Goal: Task Accomplishment & Management: Use online tool/utility

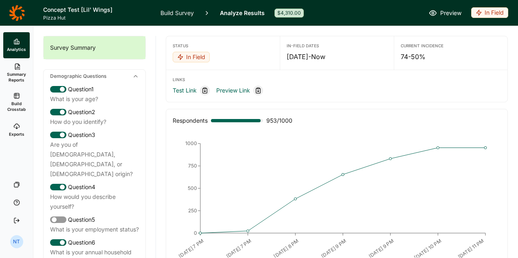
click at [23, 108] on span "Build Crosstab" at bounding box center [17, 106] width 20 height 11
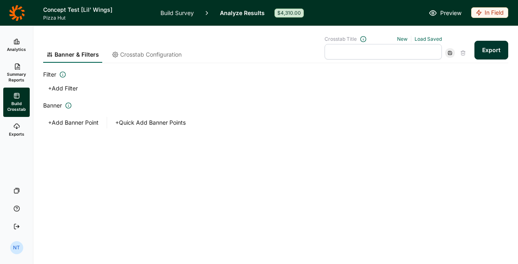
click at [378, 49] on input "text" at bounding box center [382, 51] width 117 height 15
type input "Comparing Concepts"
click at [144, 123] on button "+ Quick Add Banner Points" at bounding box center [150, 122] width 80 height 11
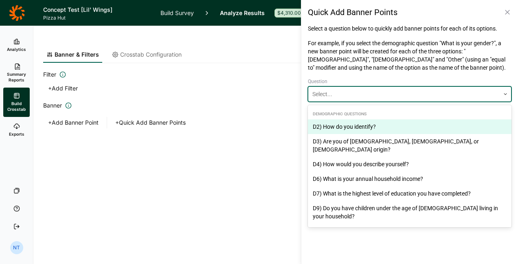
click at [362, 92] on div at bounding box center [403, 94] width 183 height 10
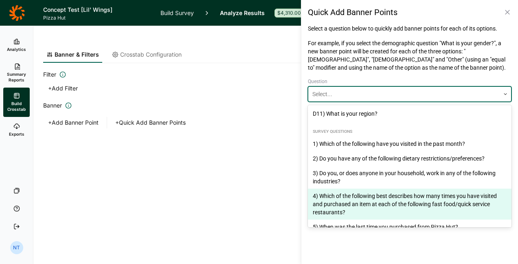
scroll to position [184, 0]
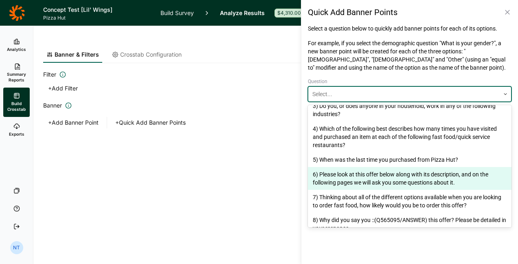
click at [368, 167] on div "6) Please look at this offer below along with its description, and on the follo…" at bounding box center [410, 178] width 204 height 23
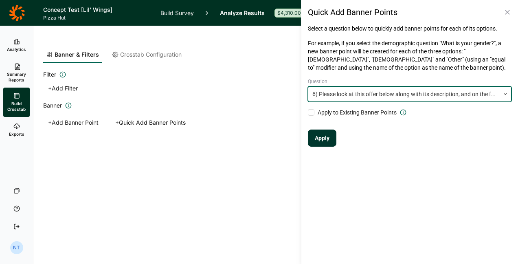
click at [322, 139] on button "Apply" at bounding box center [322, 137] width 28 height 17
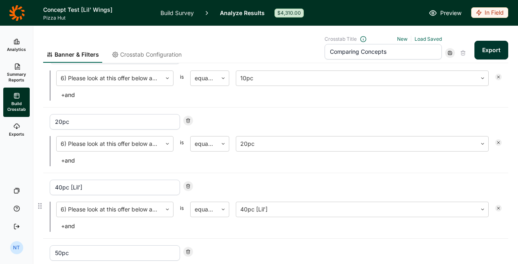
scroll to position [0, 0]
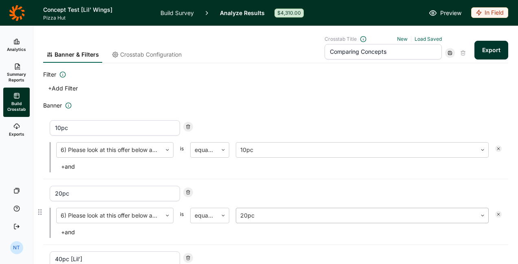
click at [386, 217] on div at bounding box center [356, 215] width 232 height 11
click at [324, 128] on div "10pc" at bounding box center [276, 127] width 452 height 15
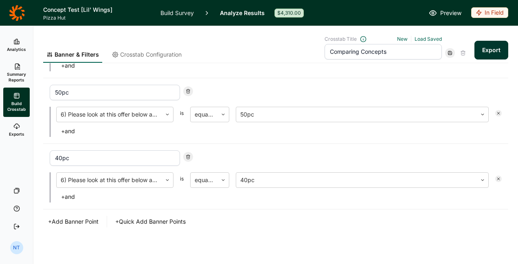
click at [86, 220] on button "+ Add Banner Point" at bounding box center [73, 221] width 60 height 11
click at [190, 152] on div at bounding box center [188, 157] width 10 height 10
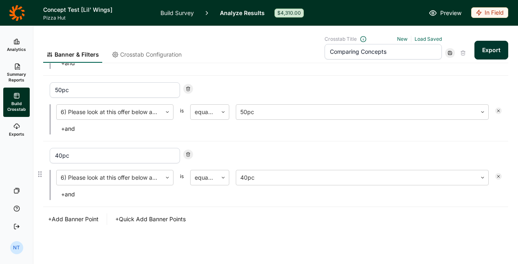
scroll to position [232, 0]
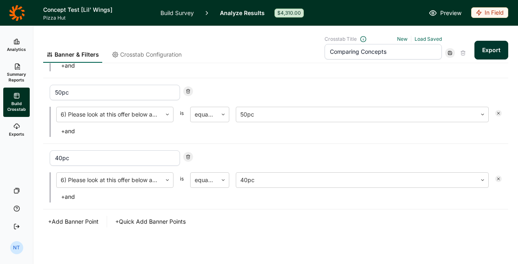
click at [171, 217] on button "+ Quick Add Banner Points" at bounding box center [150, 221] width 80 height 11
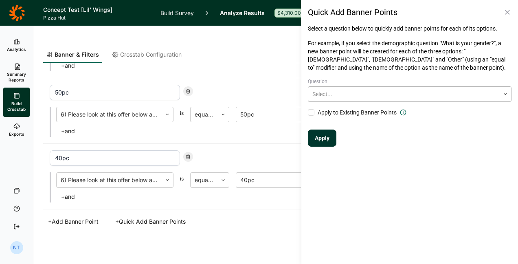
click at [397, 94] on div at bounding box center [403, 94] width 183 height 10
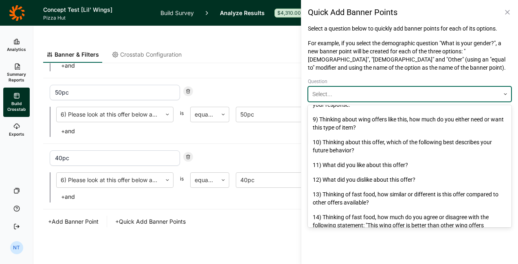
scroll to position [531, 0]
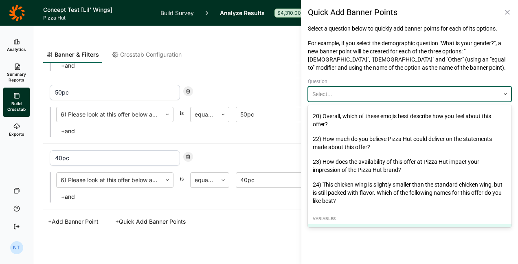
click at [376, 224] on div "PH Frequency Target" at bounding box center [410, 231] width 204 height 15
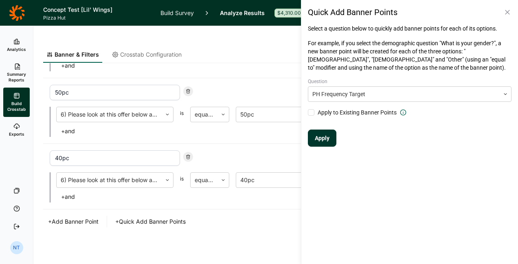
click at [325, 145] on button "Apply" at bounding box center [322, 137] width 28 height 17
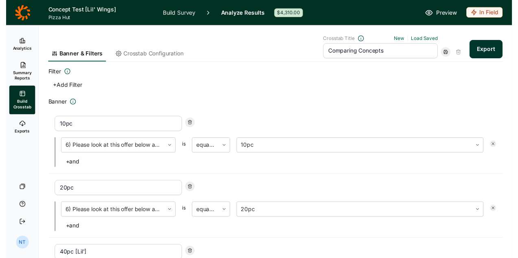
scroll to position [0, 0]
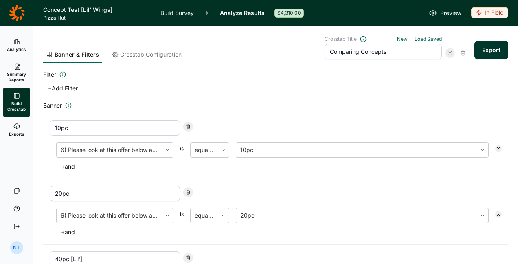
click at [448, 53] on use at bounding box center [450, 53] width 4 height 4
click at [21, 59] on link "Summary Reports" at bounding box center [16, 72] width 26 height 29
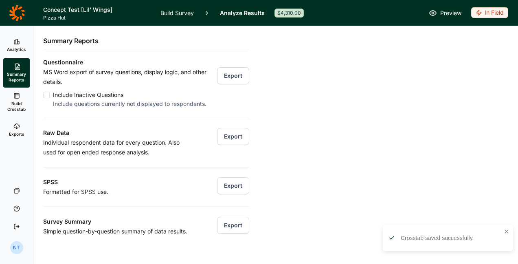
click at [20, 43] on link "Analytics" at bounding box center [16, 45] width 26 height 26
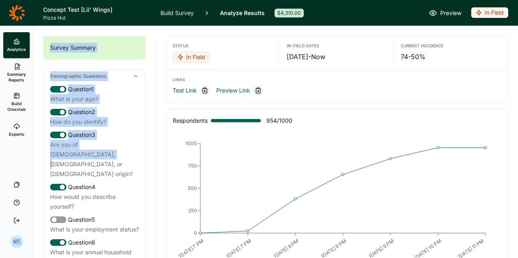
click at [0, 158] on html "Concept Test [Lil' Wings] Pizza Hut Build Survey Analyze Results $4,310.00 Prev…" at bounding box center [259, 129] width 518 height 258
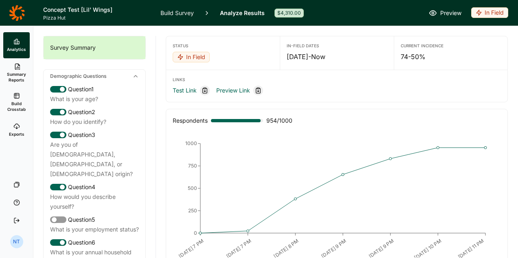
click at [241, 55] on div "In Field" at bounding box center [223, 57] width 101 height 11
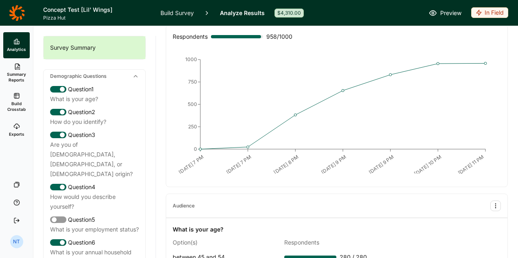
scroll to position [86, 0]
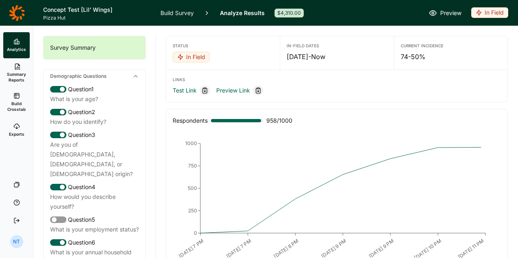
scroll to position [103, 0]
click at [160, 136] on div "Status In Field In-Field Dates [DATE] - Now Current Incidence 74-50% Links Test…" at bounding box center [337, 142] width 362 height 232
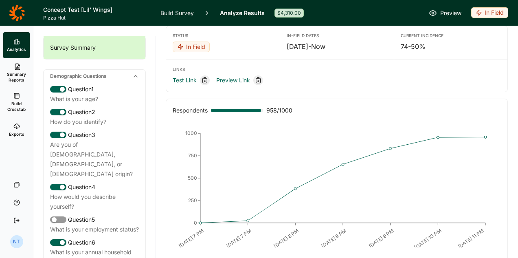
scroll to position [11, 0]
click at [39, 208] on div "Survey Summary Demographic Questions Question 1 What is your age? Question 2 Ho…" at bounding box center [94, 142] width 122 height 232
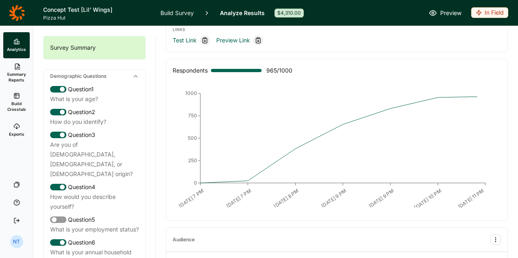
scroll to position [51, 0]
